Goal: Task Accomplishment & Management: Manage account settings

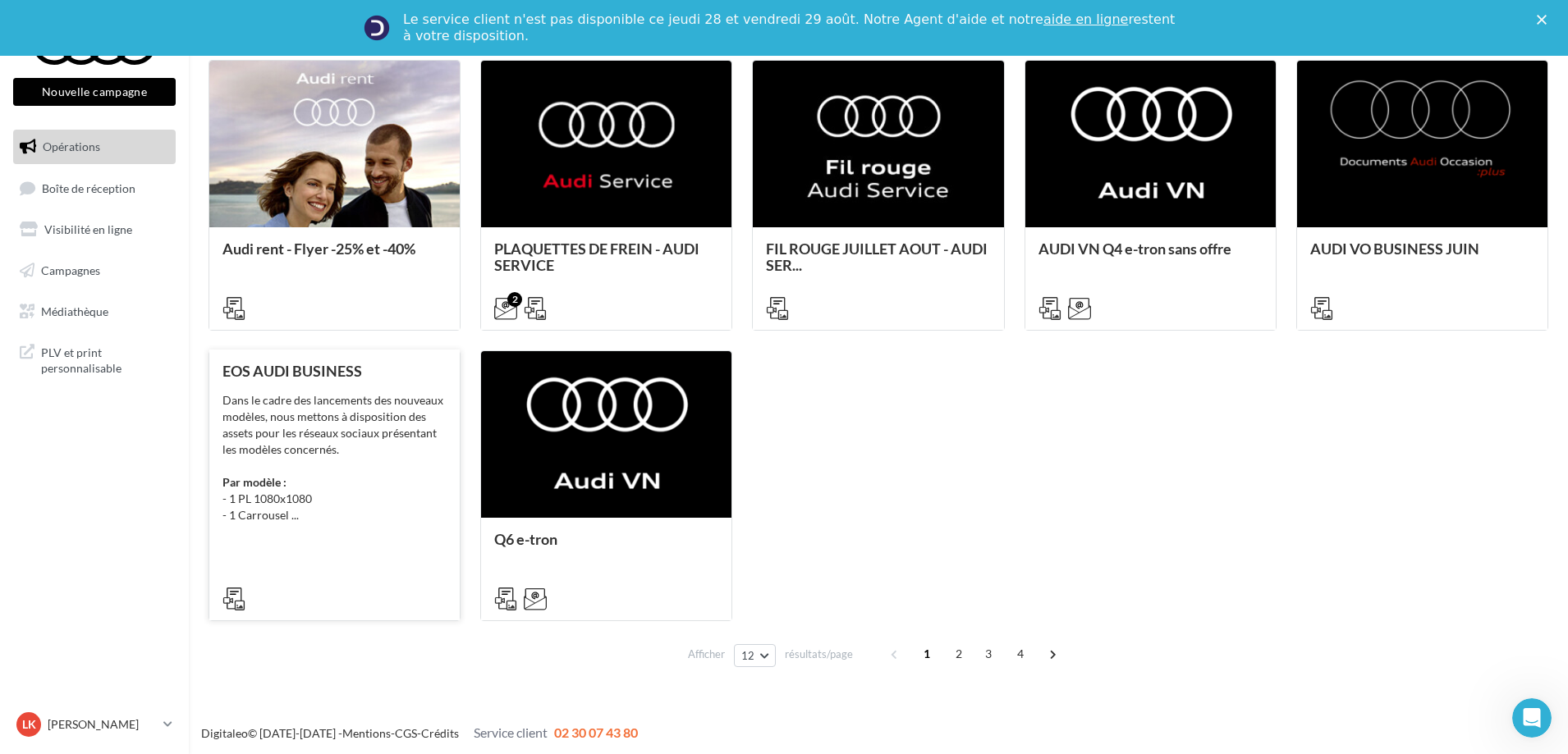
scroll to position [819, 0]
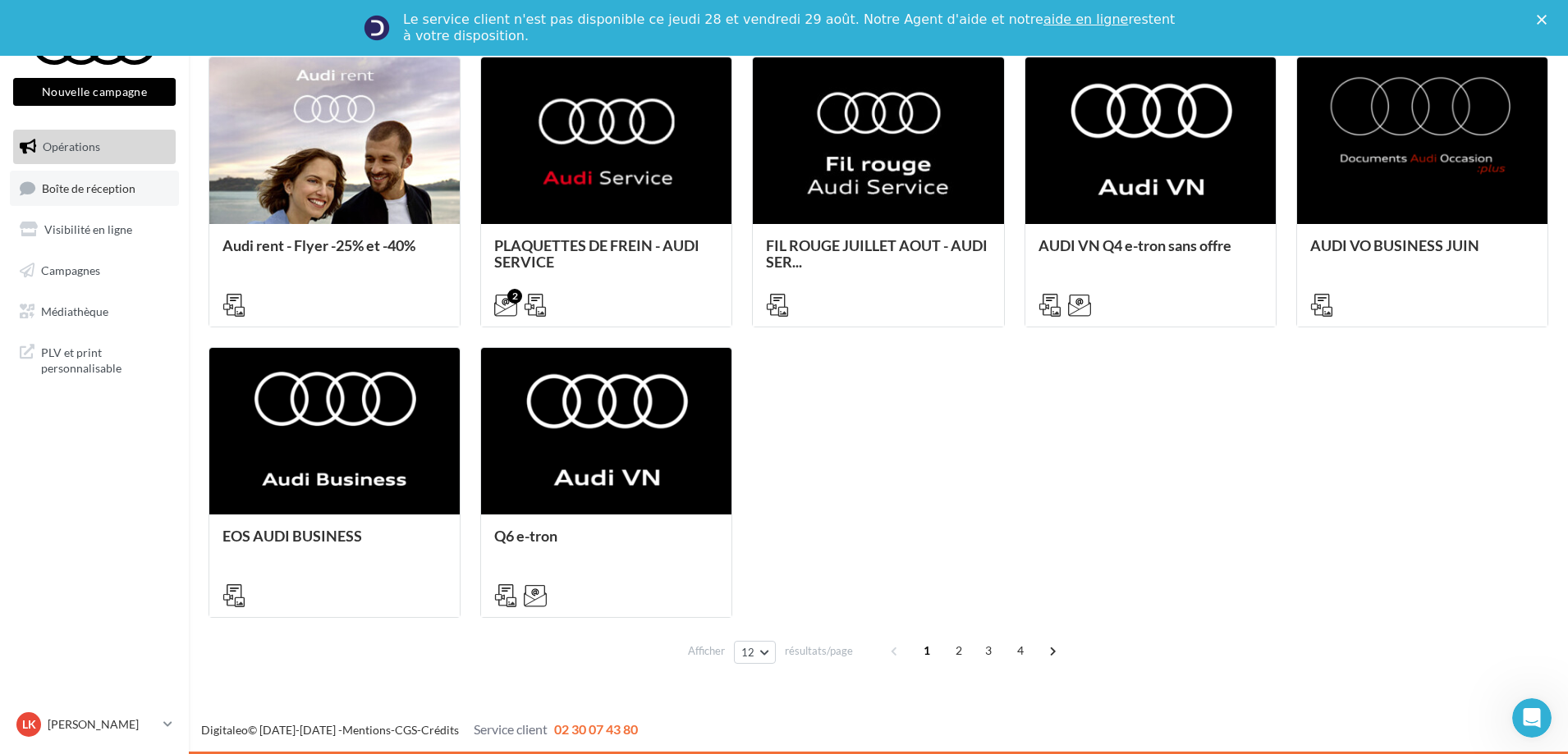
click at [37, 184] on link "Boîte de réception" at bounding box center [94, 188] width 169 height 35
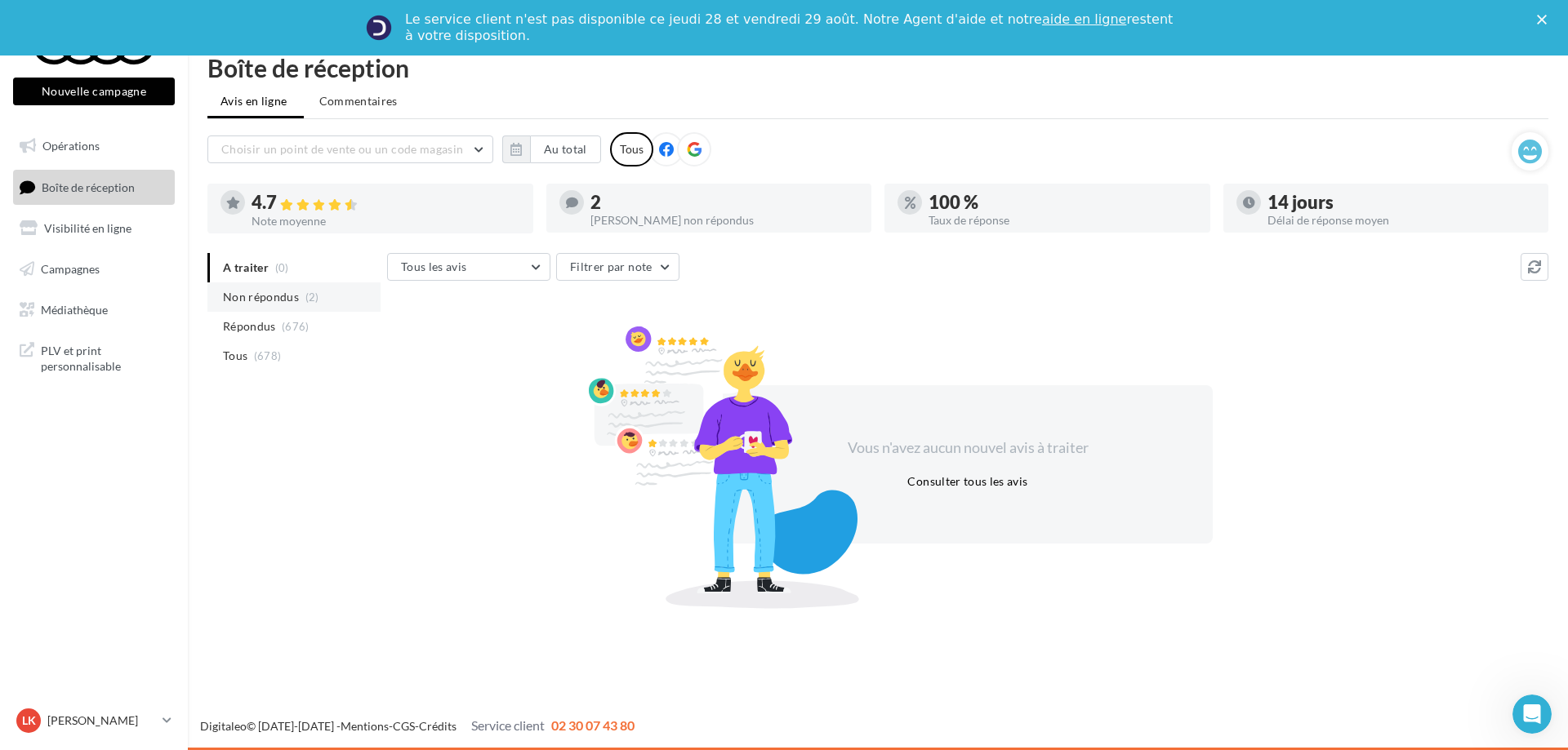
click at [295, 297] on span "Non répondus" at bounding box center [261, 297] width 76 height 16
